Goal: Information Seeking & Learning: Learn about a topic

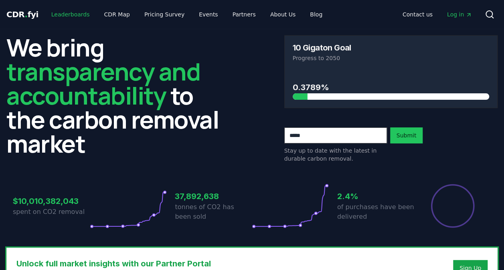
click at [73, 21] on link "Leaderboards" at bounding box center [70, 14] width 51 height 14
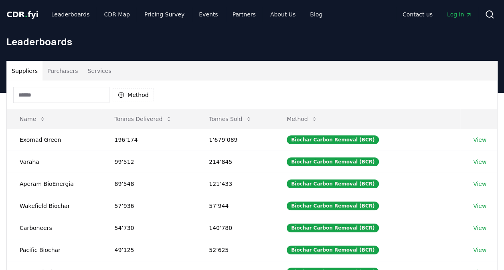
click at [63, 106] on div "Method" at bounding box center [252, 95] width 490 height 29
click at [59, 94] on input at bounding box center [61, 95] width 96 height 16
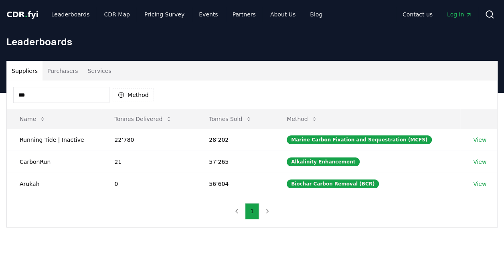
type input "****"
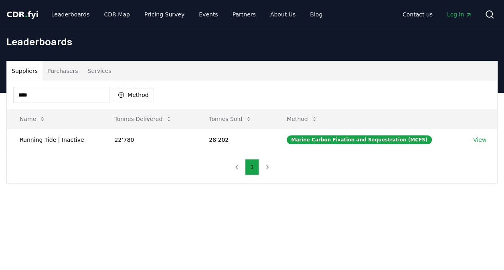
drag, startPoint x: 104, startPoint y: 96, endPoint x: -2, endPoint y: 89, distance: 105.6
click at [0, 89] on html "CDR . fyi Leaderboards CDR Map Pricing Survey Events Partners About Us Blog Con…" at bounding box center [252, 245] width 504 height 491
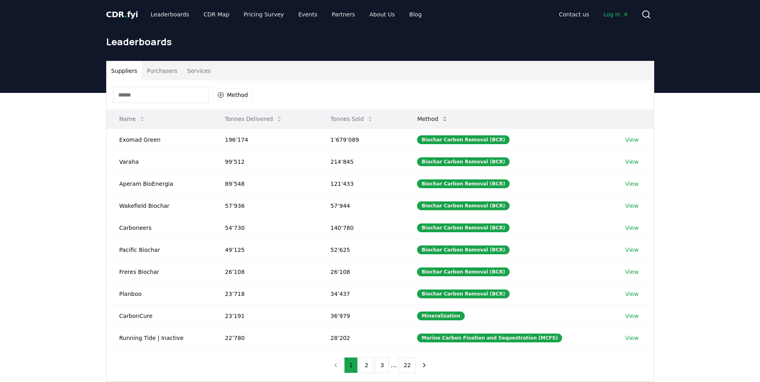
click at [448, 117] on icon at bounding box center [445, 119] width 6 height 6
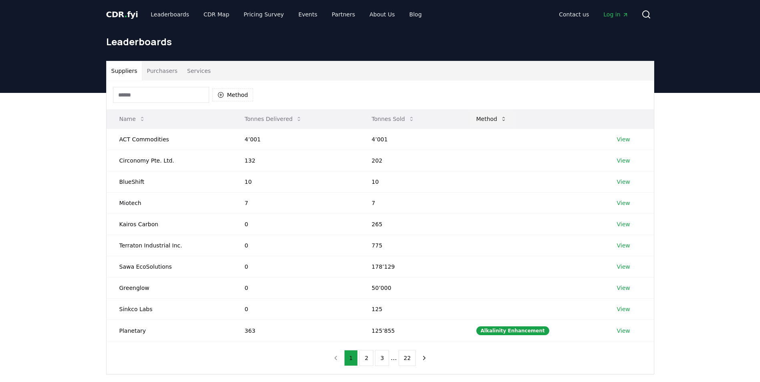
click at [503, 118] on icon at bounding box center [503, 119] width 6 height 6
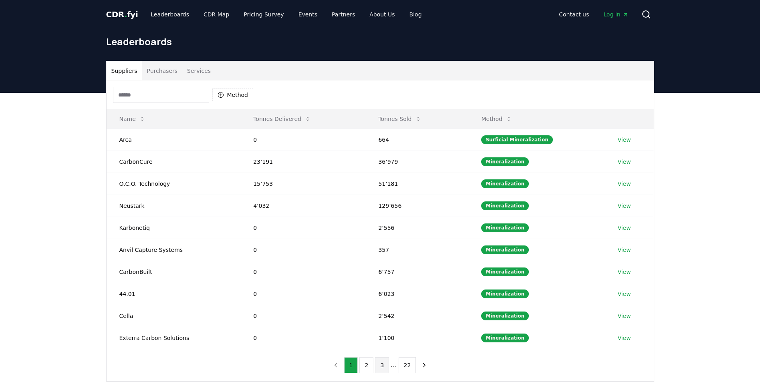
click at [386, 270] on button "3" at bounding box center [382, 365] width 14 height 16
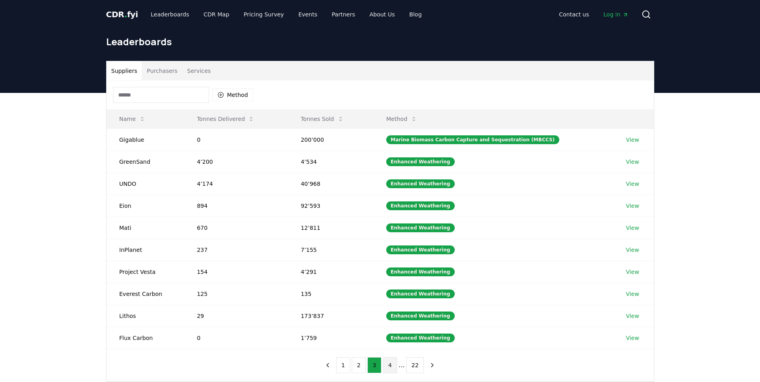
click at [391, 270] on button "4" at bounding box center [390, 365] width 14 height 16
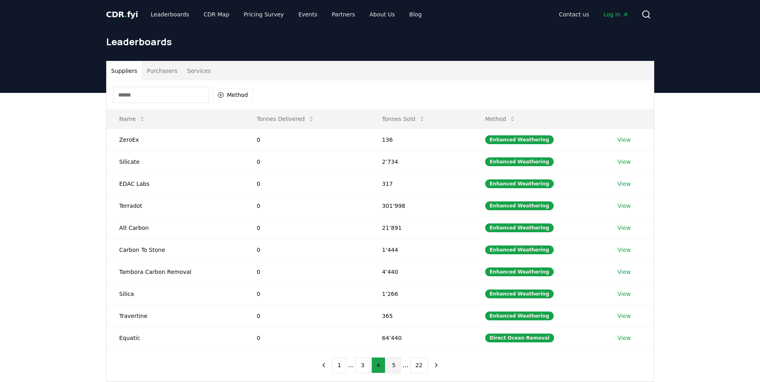
click at [391, 270] on button "5" at bounding box center [394, 365] width 14 height 16
